Goal: Task Accomplishment & Management: Use online tool/utility

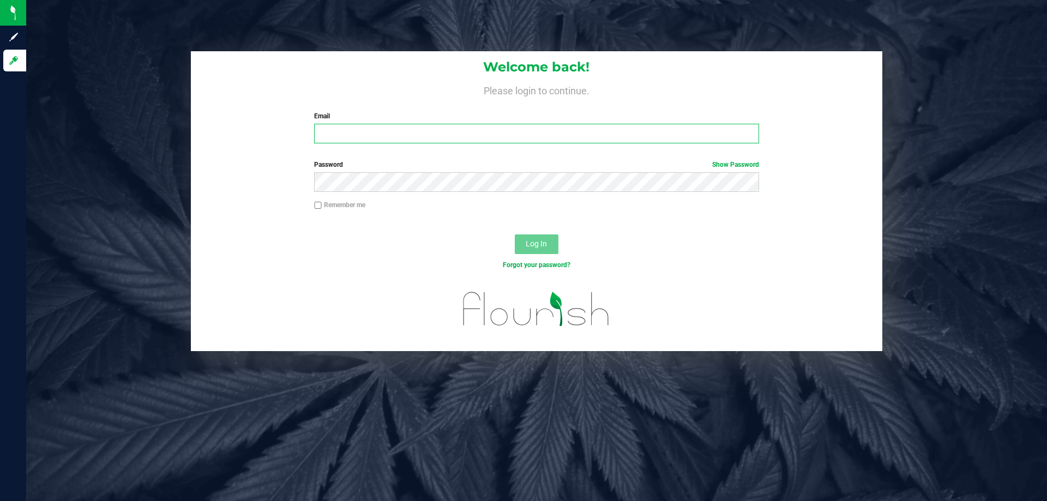
click at [372, 137] on input "Email" at bounding box center [536, 134] width 444 height 20
type input "[EMAIL_ADDRESS][DOMAIN_NAME]"
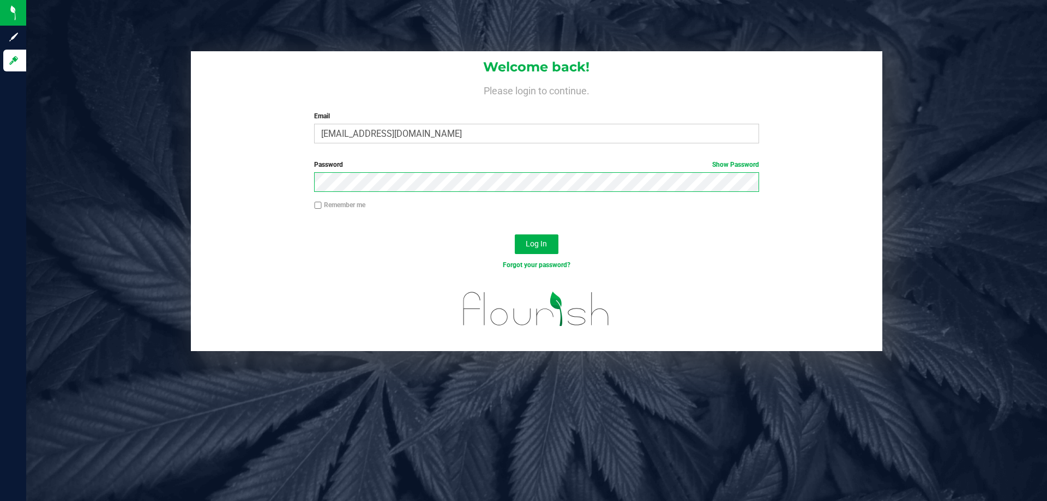
click at [515, 234] on button "Log In" at bounding box center [537, 244] width 44 height 20
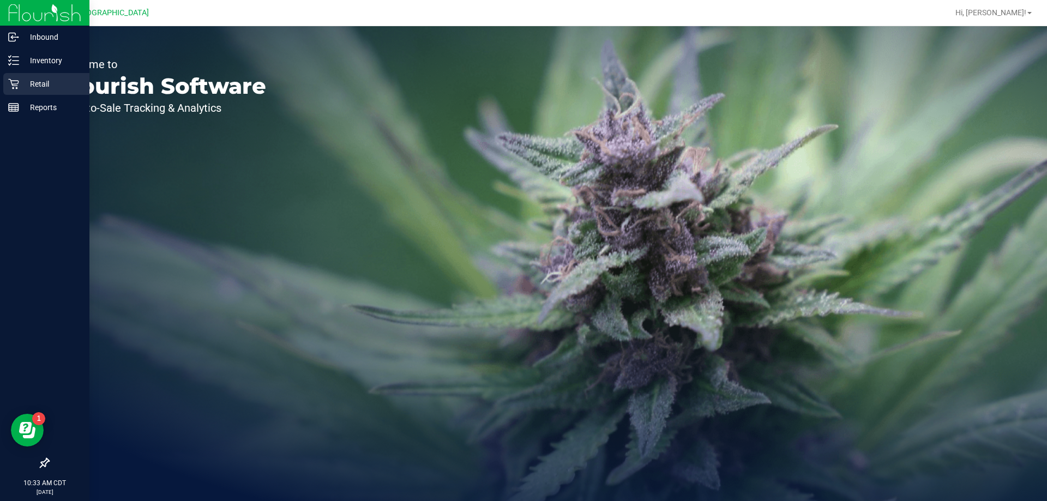
click at [20, 82] on p "Retail" at bounding box center [51, 83] width 65 height 13
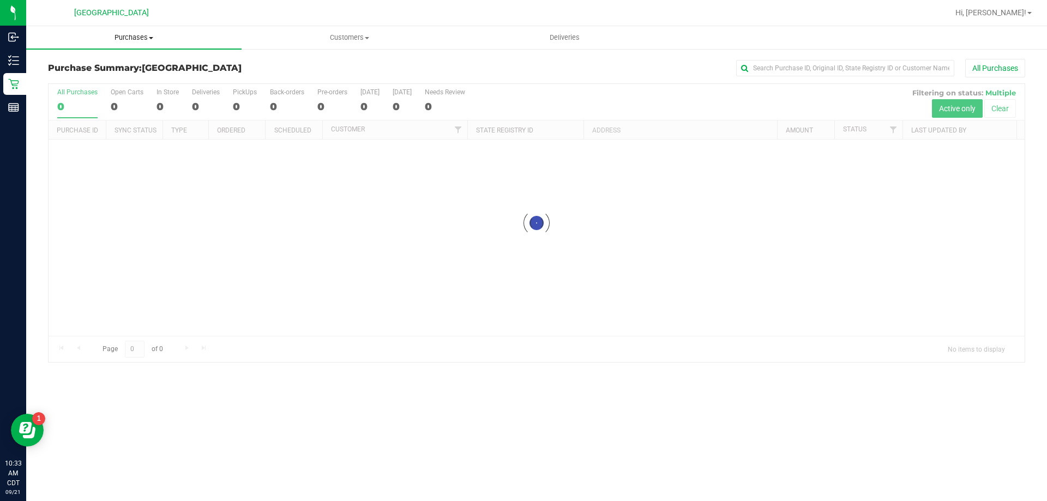
click at [131, 38] on span "Purchases" at bounding box center [133, 38] width 215 height 10
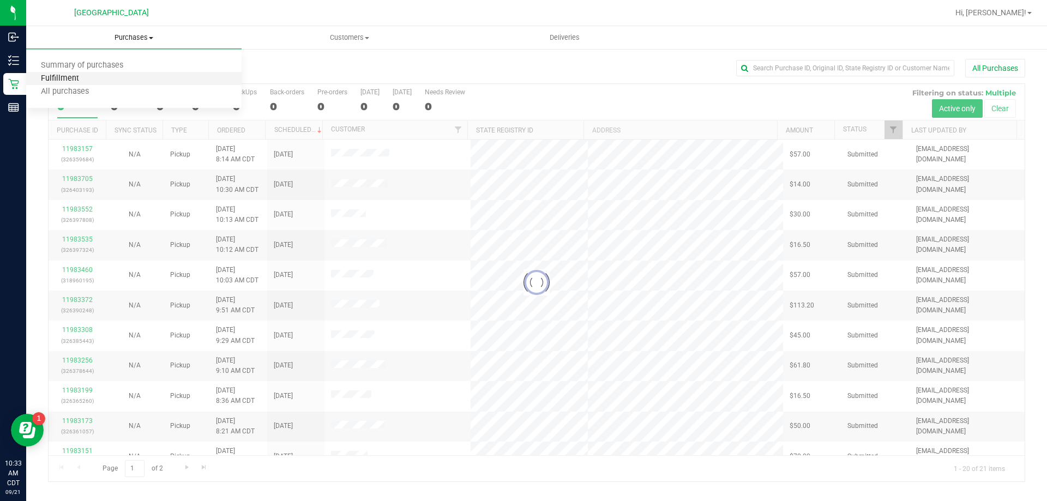
click at [77, 83] on span "Fulfillment" at bounding box center [60, 78] width 68 height 9
